Goal: Complete application form

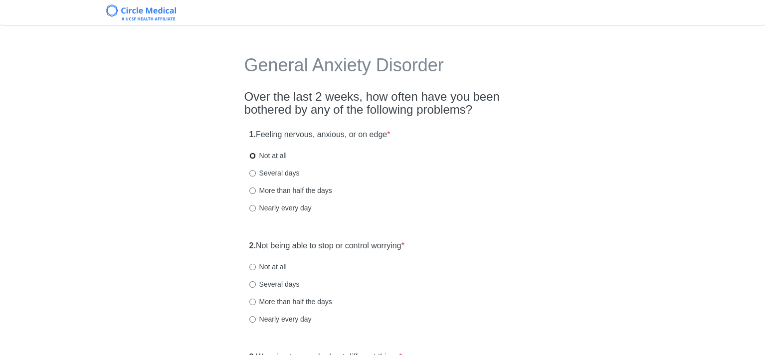
click at [251, 156] on input "Not at all" at bounding box center [252, 156] width 6 height 6
radio input "true"
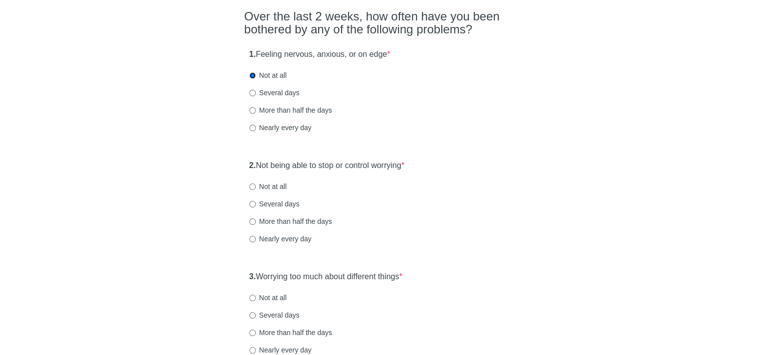
scroll to position [100, 0]
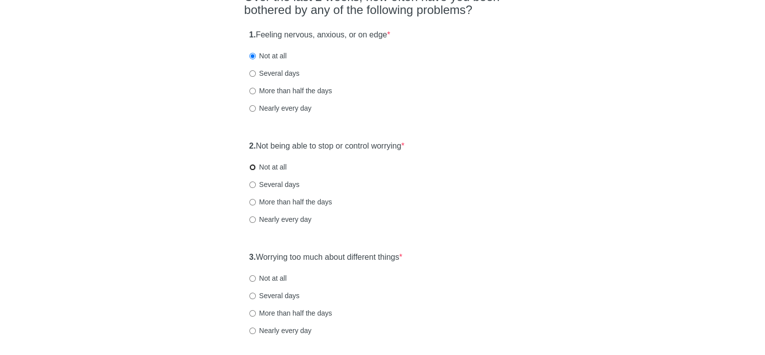
click at [251, 167] on input "Not at all" at bounding box center [252, 167] width 6 height 6
radio input "true"
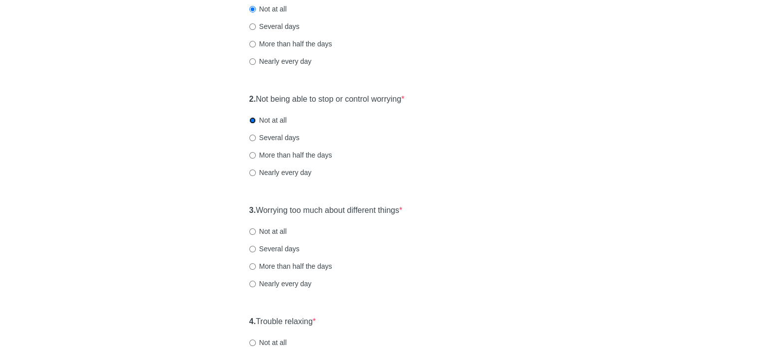
scroll to position [200, 0]
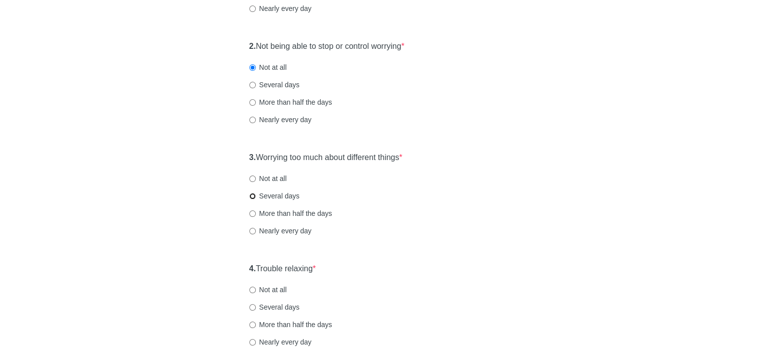
click at [252, 195] on input "Several days" at bounding box center [252, 196] width 6 height 6
radio input "true"
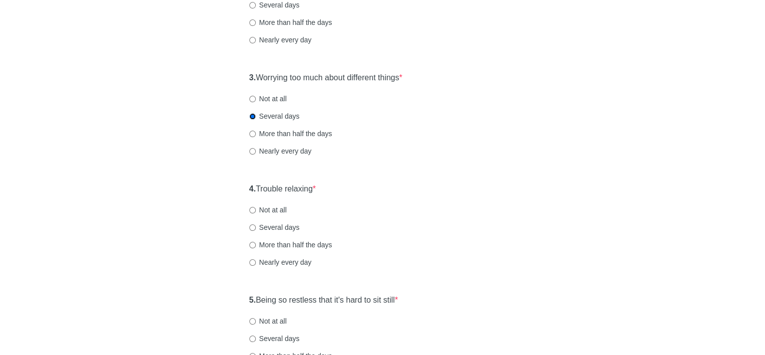
scroll to position [299, 0]
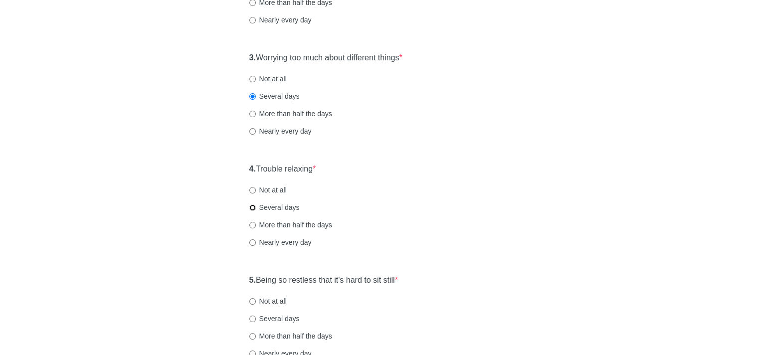
click at [251, 207] on input "Several days" at bounding box center [252, 208] width 6 height 6
radio input "true"
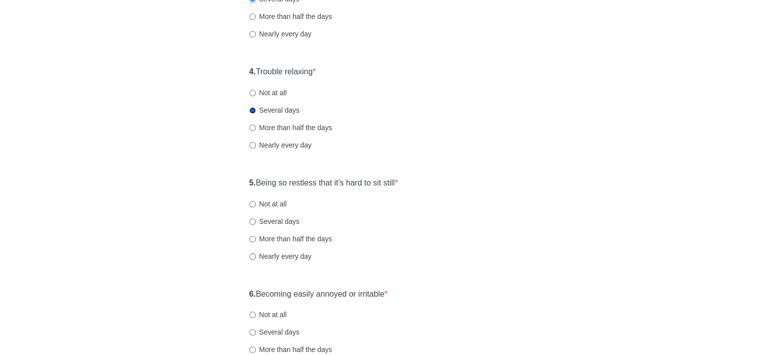
scroll to position [399, 0]
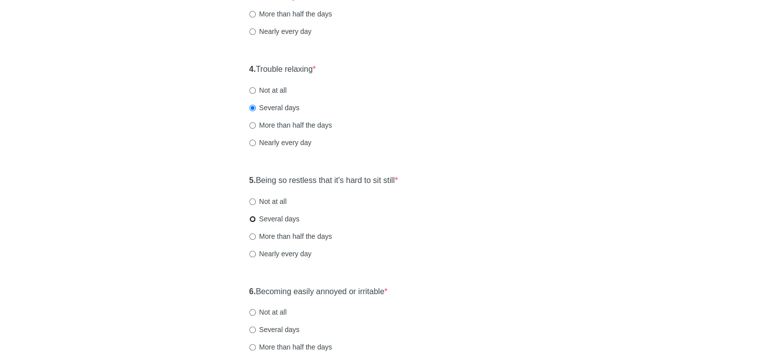
click at [251, 218] on input "Several days" at bounding box center [252, 219] width 6 height 6
radio input "true"
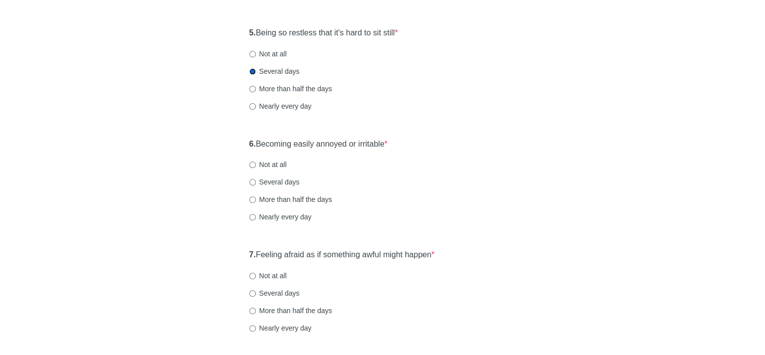
scroll to position [549, 0]
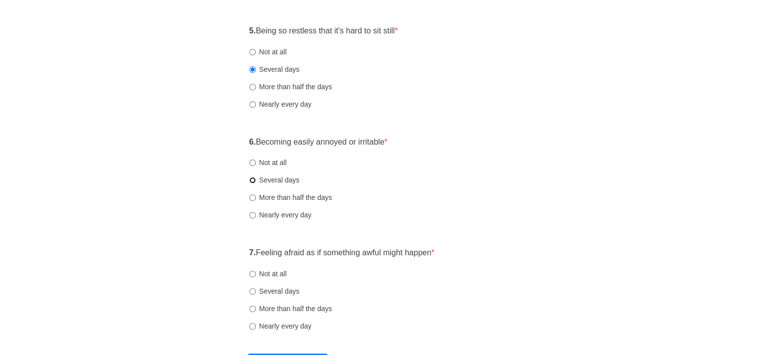
click at [252, 179] on input "Several days" at bounding box center [252, 180] width 6 height 6
radio input "true"
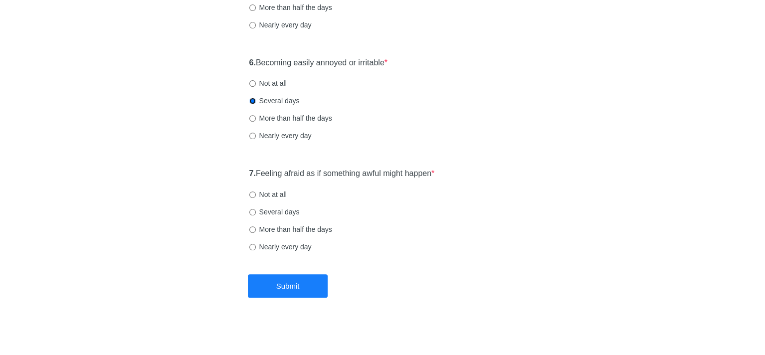
scroll to position [631, 0]
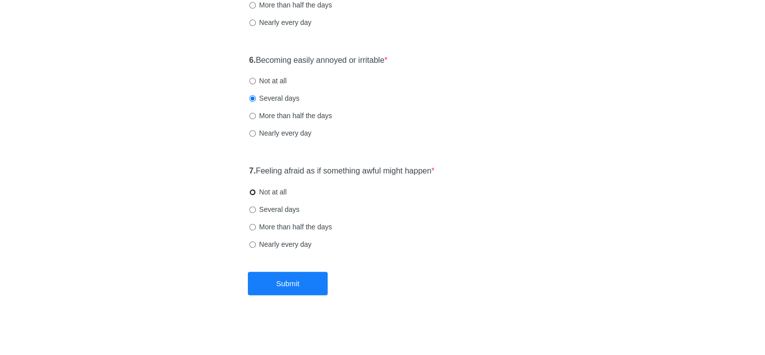
click at [252, 193] on input "Not at all" at bounding box center [252, 192] width 6 height 6
radio input "true"
click at [306, 278] on button "Submit" at bounding box center [288, 283] width 80 height 23
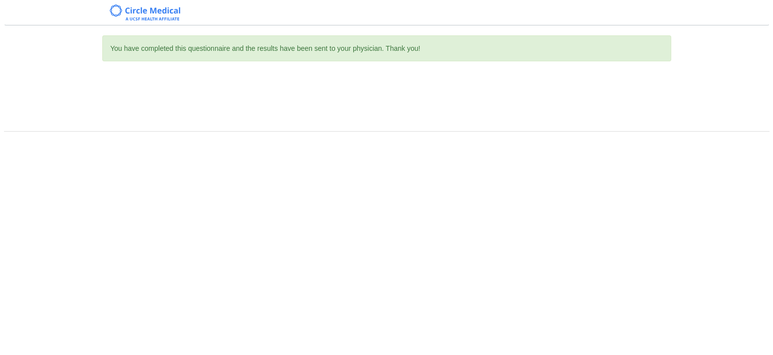
scroll to position [0, 0]
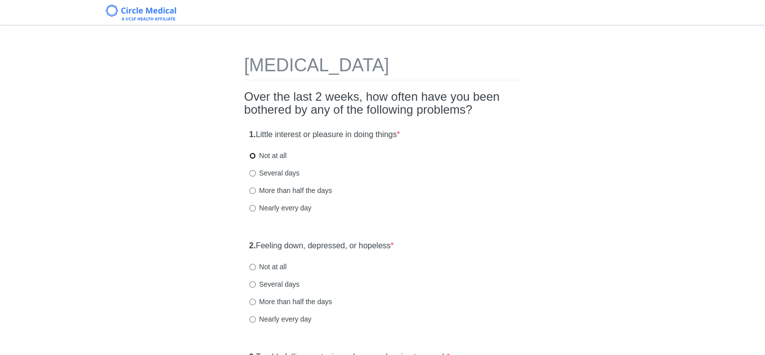
click at [250, 156] on input "Not at all" at bounding box center [252, 156] width 6 height 6
radio input "true"
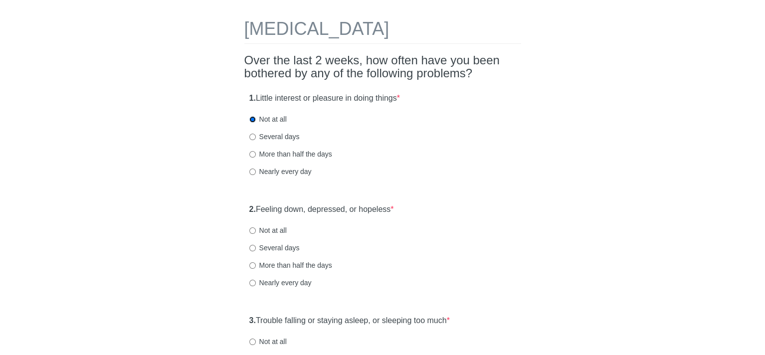
scroll to position [100, 0]
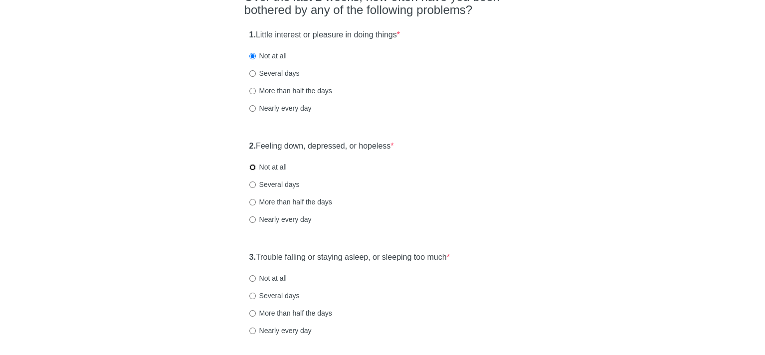
click at [252, 167] on input "Not at all" at bounding box center [252, 167] width 6 height 6
radio input "true"
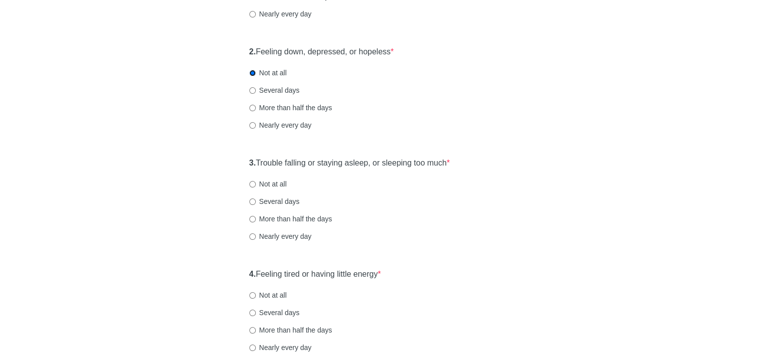
scroll to position [200, 0]
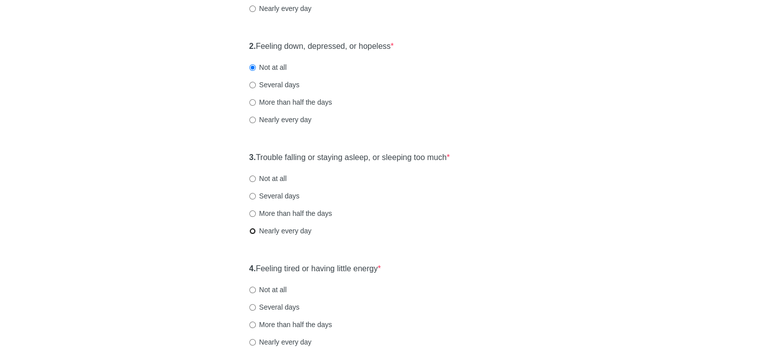
click at [251, 231] on input "Nearly every day" at bounding box center [252, 231] width 6 height 6
radio input "true"
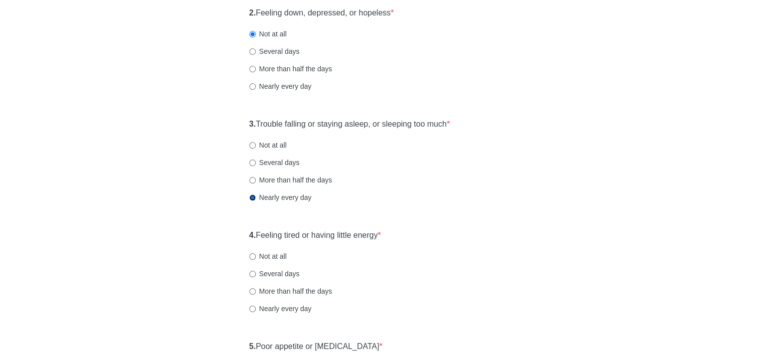
scroll to position [299, 0]
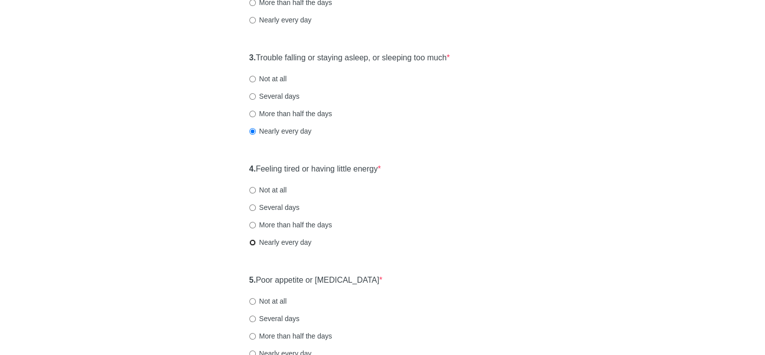
click at [251, 243] on input "Nearly every day" at bounding box center [252, 243] width 6 height 6
radio input "true"
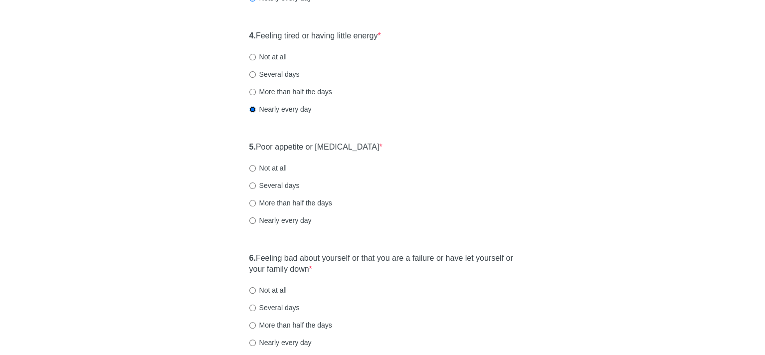
scroll to position [449, 0]
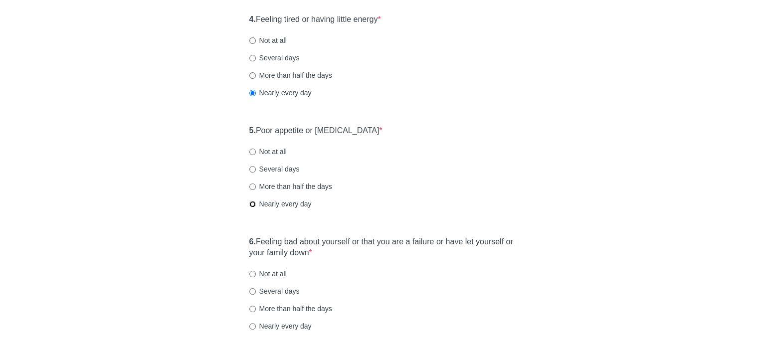
click at [252, 202] on input "Nearly every day" at bounding box center [252, 204] width 6 height 6
radio input "true"
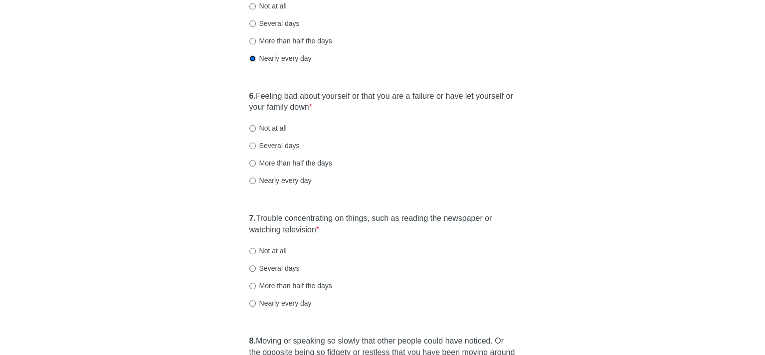
scroll to position [599, 0]
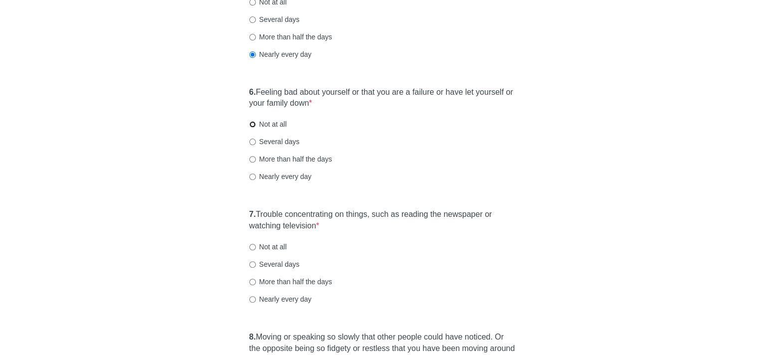
click at [253, 121] on input "Not at all" at bounding box center [252, 124] width 6 height 6
radio input "true"
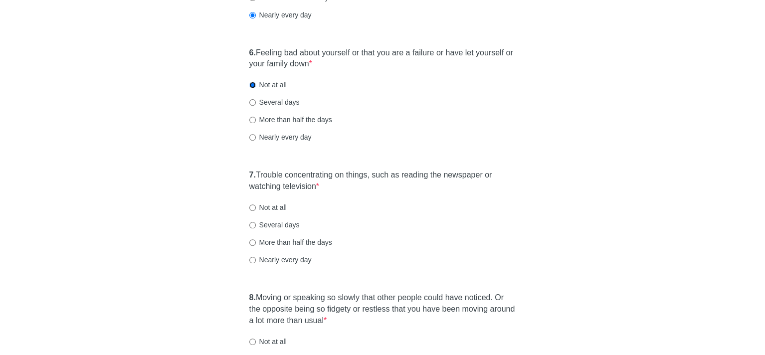
scroll to position [699, 0]
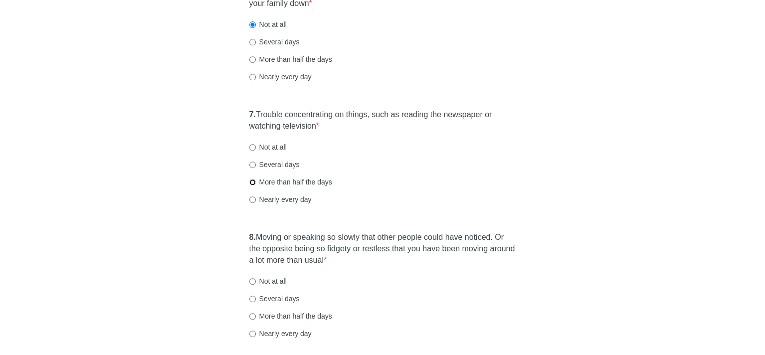
click at [252, 182] on input "More than half the days" at bounding box center [252, 182] width 6 height 6
radio input "true"
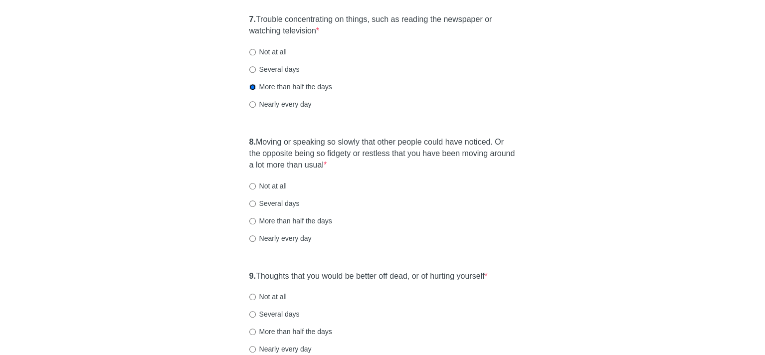
scroll to position [798, 0]
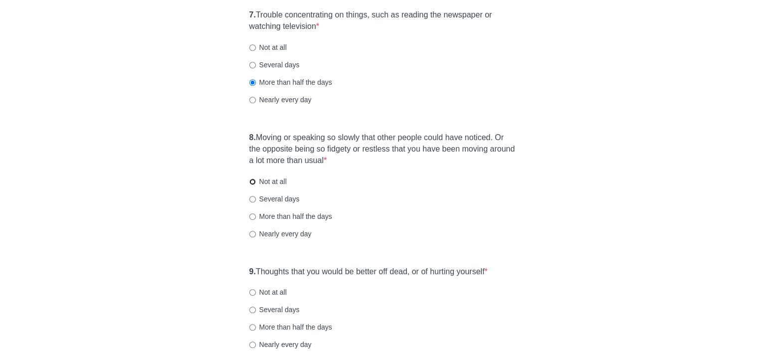
click at [251, 180] on input "Not at all" at bounding box center [252, 182] width 6 height 6
radio input "true"
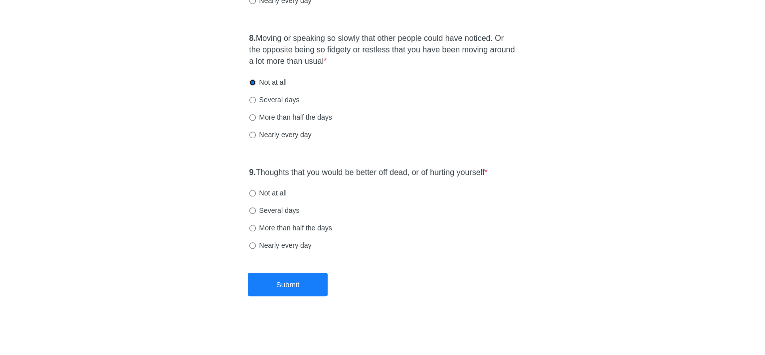
scroll to position [898, 0]
click at [251, 192] on input "Not at all" at bounding box center [252, 193] width 6 height 6
radio input "true"
click at [296, 282] on button "Submit" at bounding box center [288, 283] width 80 height 23
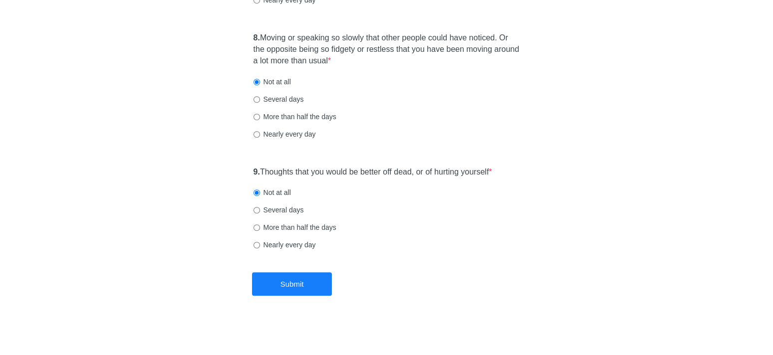
scroll to position [0, 0]
